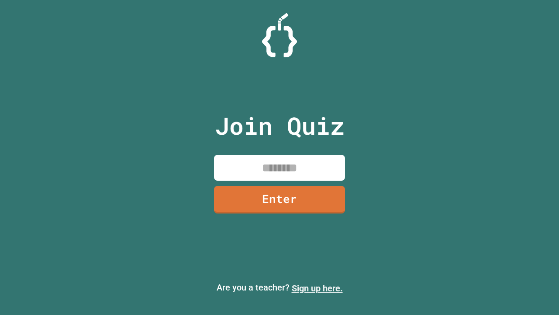
click at [317, 288] on link "Sign up here." at bounding box center [317, 288] width 51 height 10
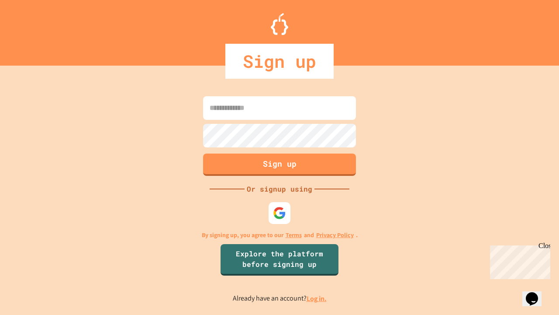
click at [317, 298] on link "Log in." at bounding box center [317, 298] width 20 height 9
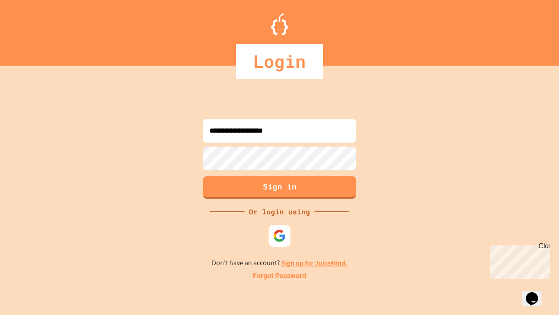
type input "**********"
